Goal: Task Accomplishment & Management: Manage account settings

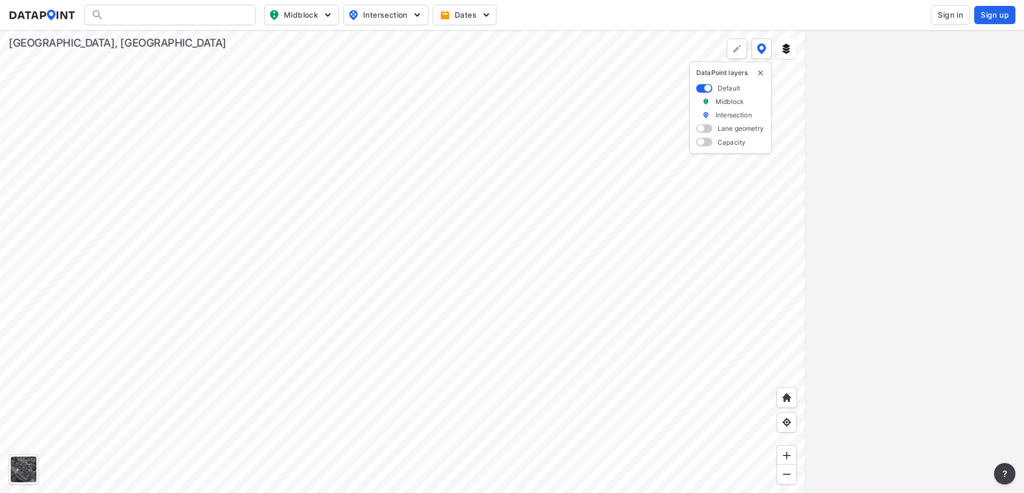
click at [941, 19] on span "Sign in" at bounding box center [949, 15] width 25 height 11
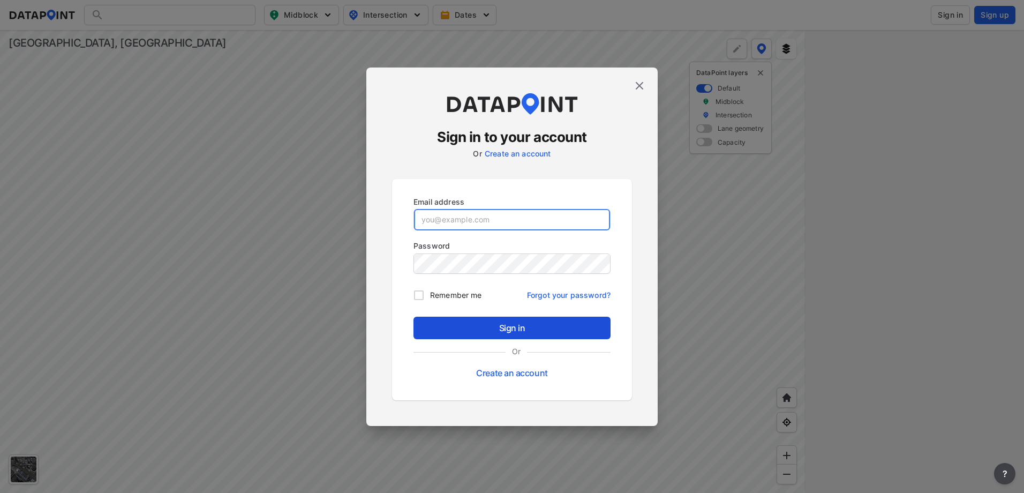
type input "[EMAIL_ADDRESS][DOMAIN_NAME]"
click at [517, 330] on span "Sign in" at bounding box center [512, 327] width 180 height 13
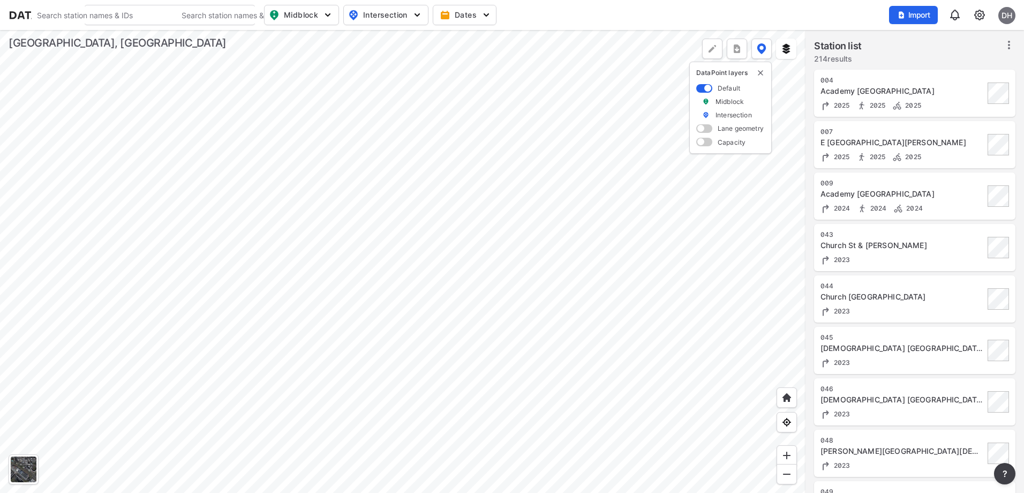
click at [485, 192] on div at bounding box center [402, 261] width 805 height 463
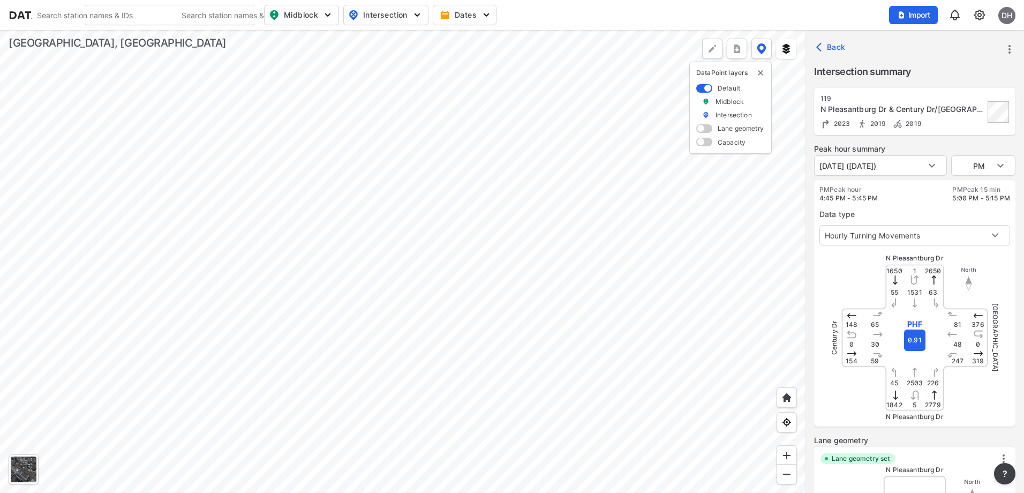
type input "1309"
